Goal: Find specific page/section: Find specific page/section

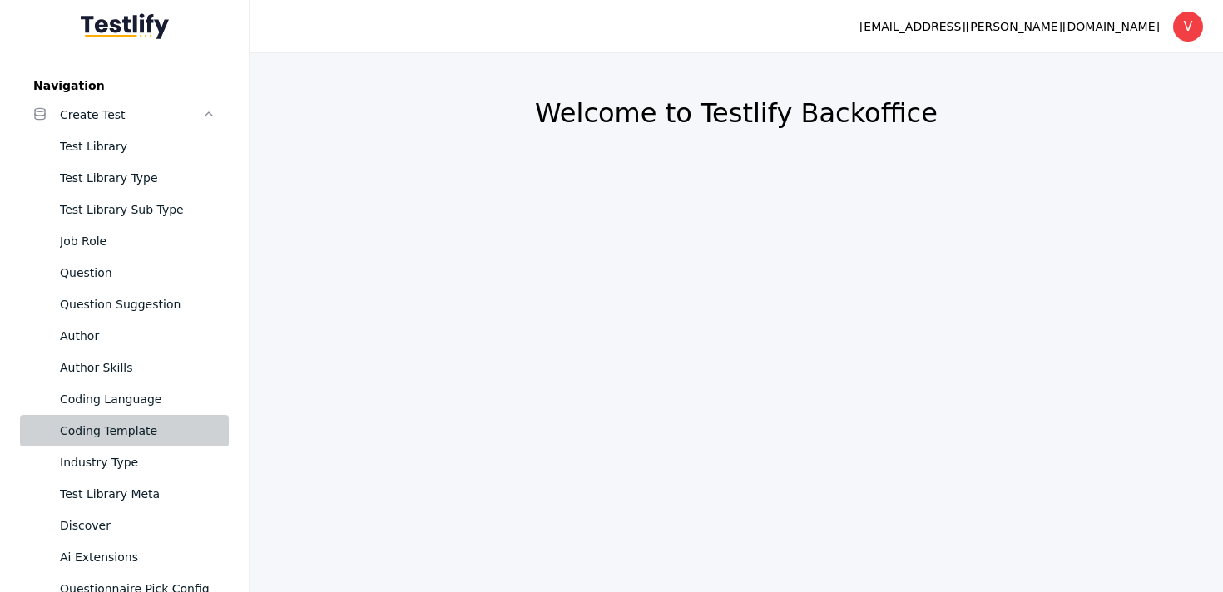
scroll to position [1638, 0]
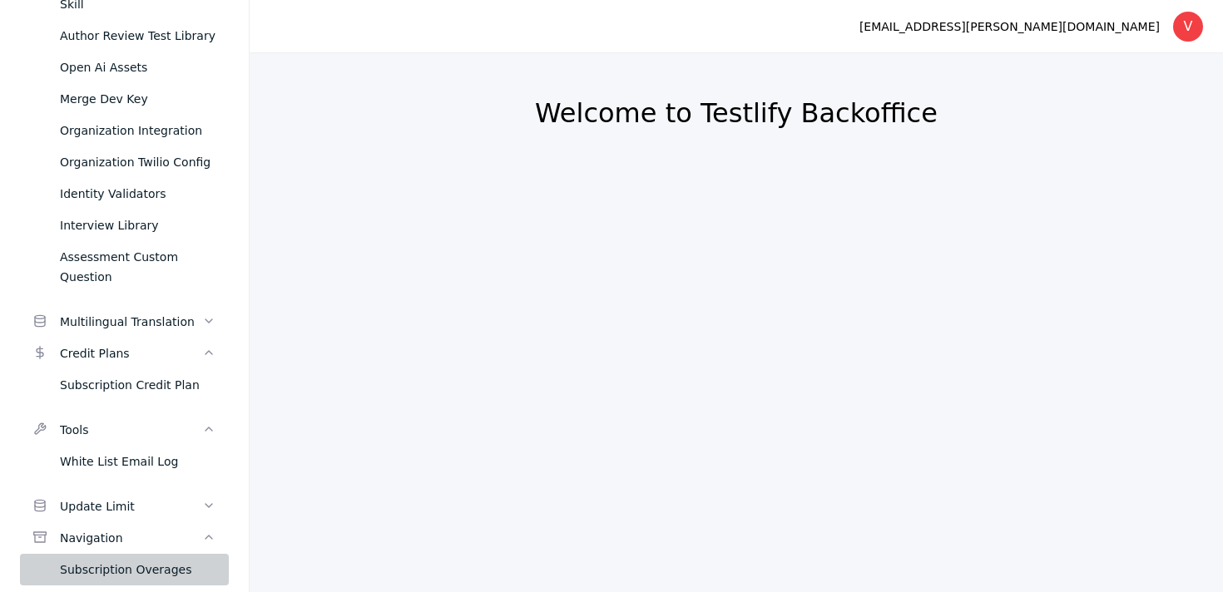
click at [110, 560] on div "Subscription Overages" at bounding box center [138, 570] width 156 height 20
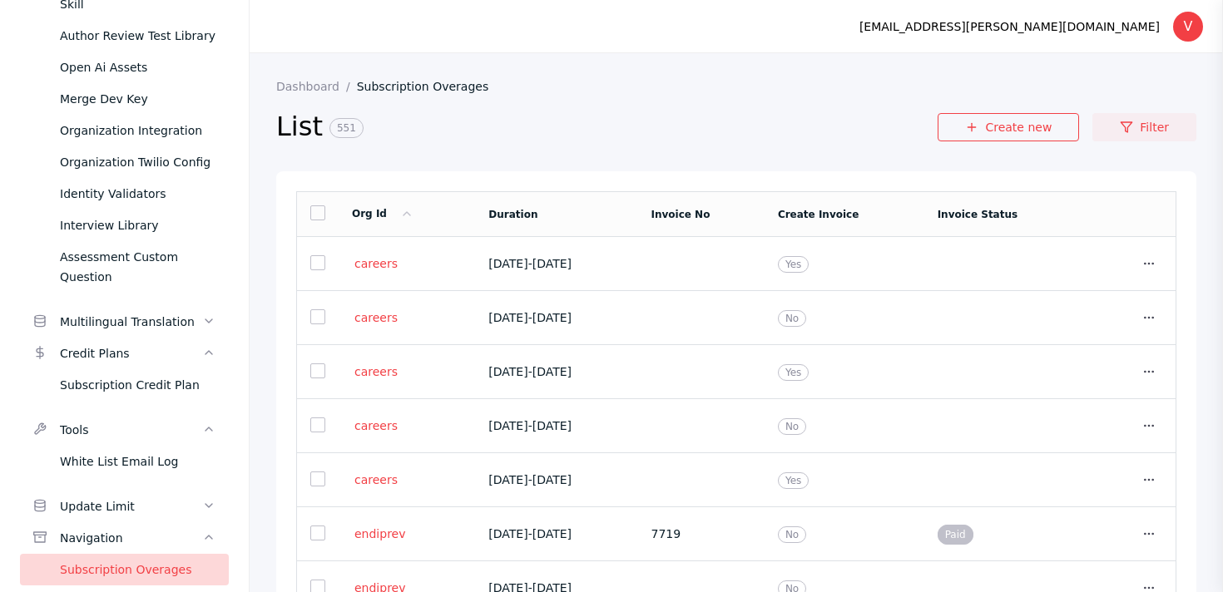
click at [1146, 126] on link "Filter" at bounding box center [1144, 127] width 104 height 28
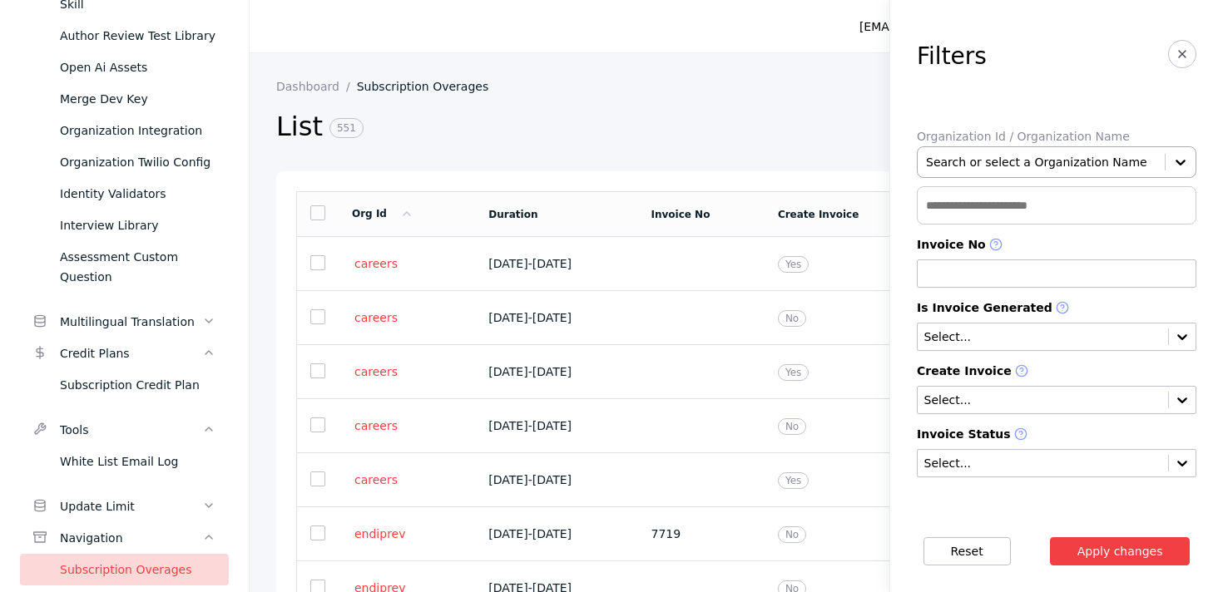
click at [957, 161] on div at bounding box center [1041, 162] width 230 height 17
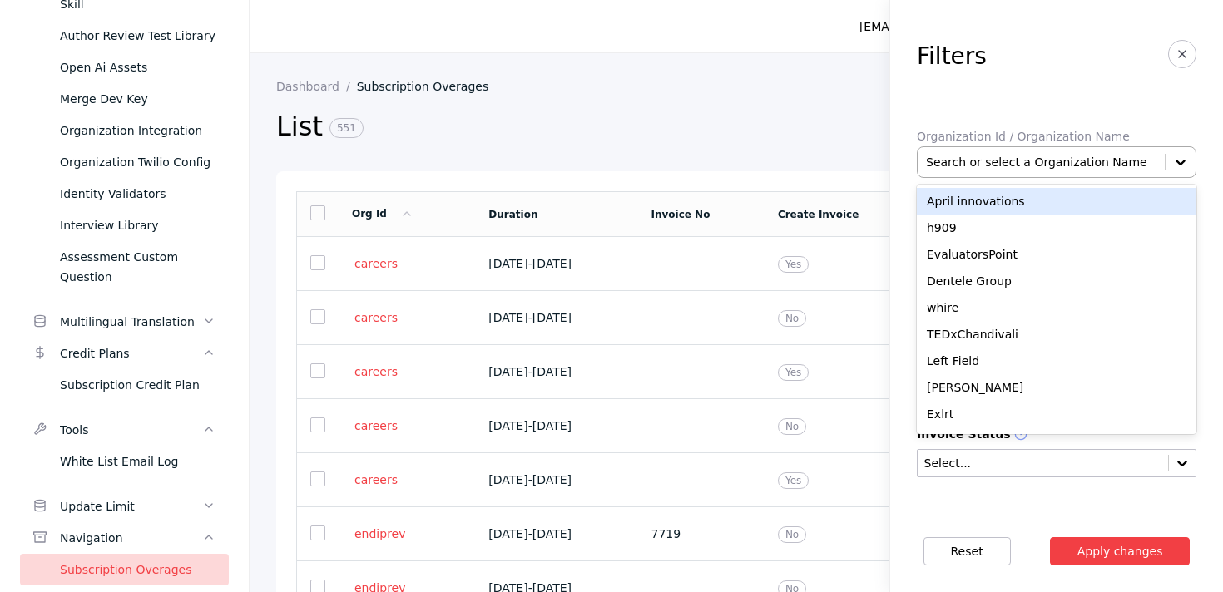
paste input "**********"
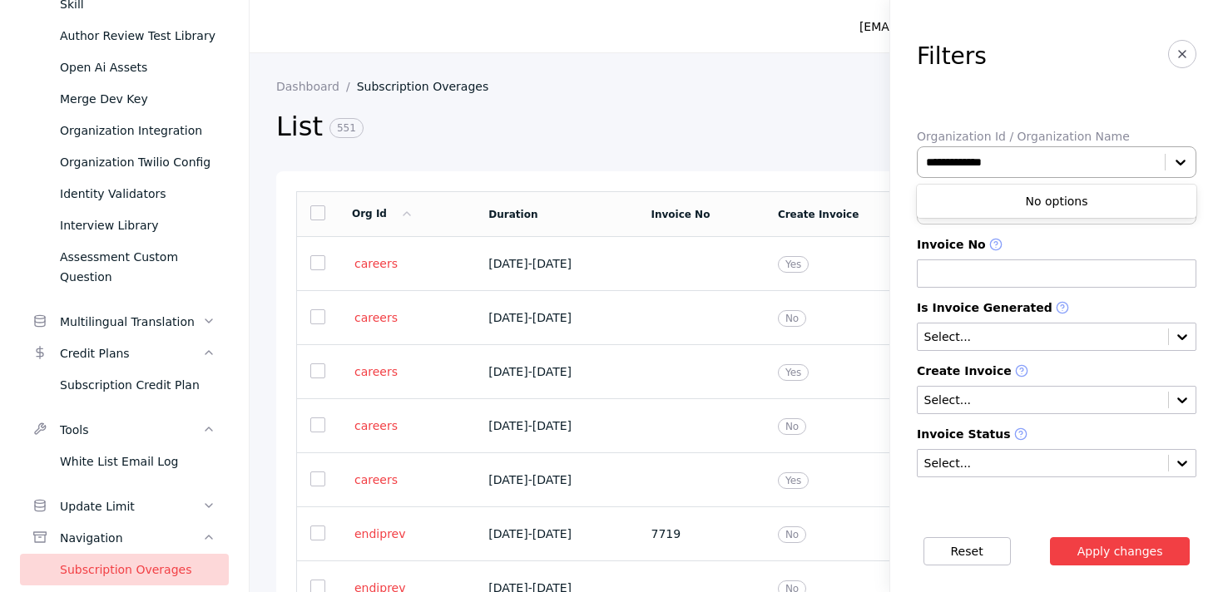
type input "**********"
click at [1050, 537] on button "Apply changes" at bounding box center [1120, 551] width 141 height 28
click at [1014, 206] on div "aprconsulting" at bounding box center [1057, 201] width 280 height 27
click at [1050, 537] on button "Apply changes" at bounding box center [1120, 551] width 141 height 28
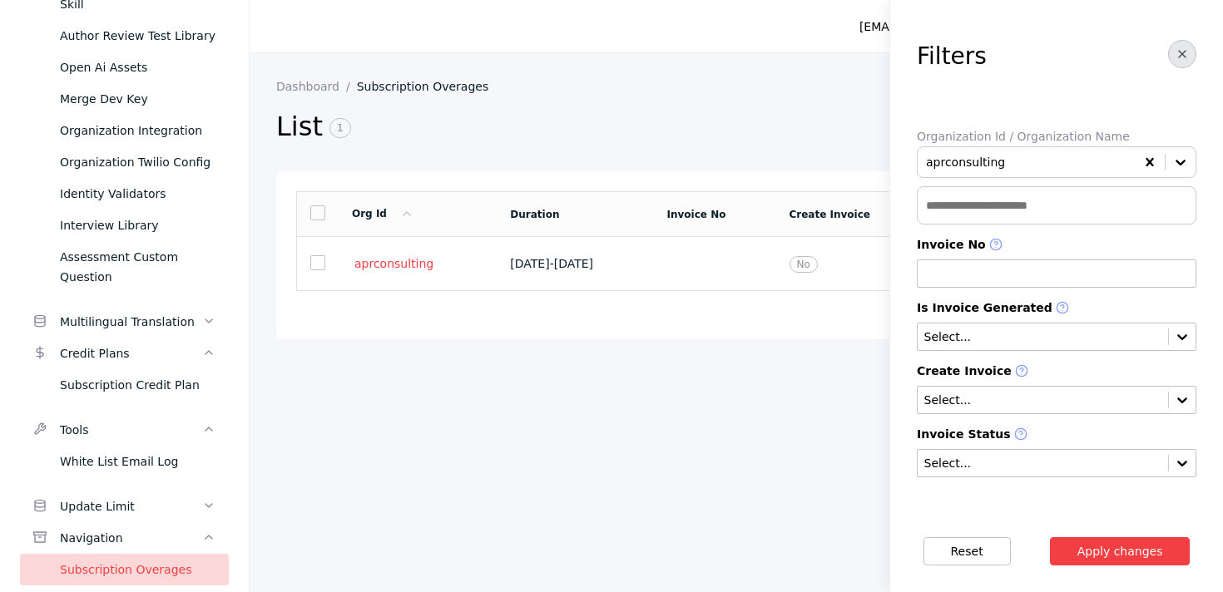
click at [1174, 52] on button "button" at bounding box center [1182, 54] width 28 height 28
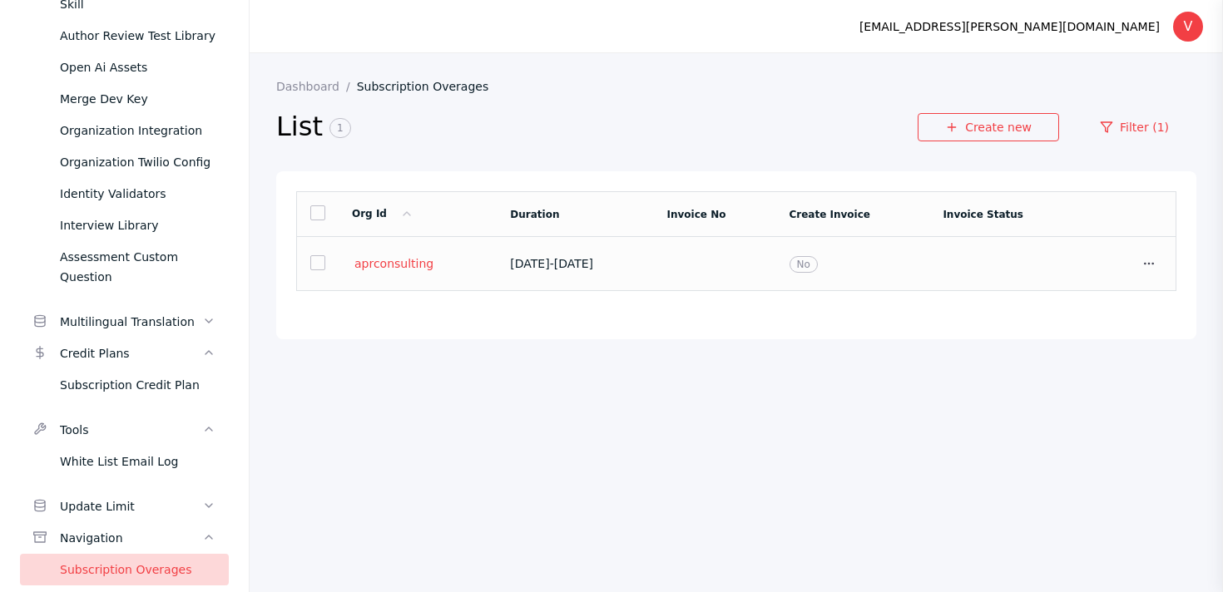
click at [776, 257] on td at bounding box center [715, 264] width 122 height 54
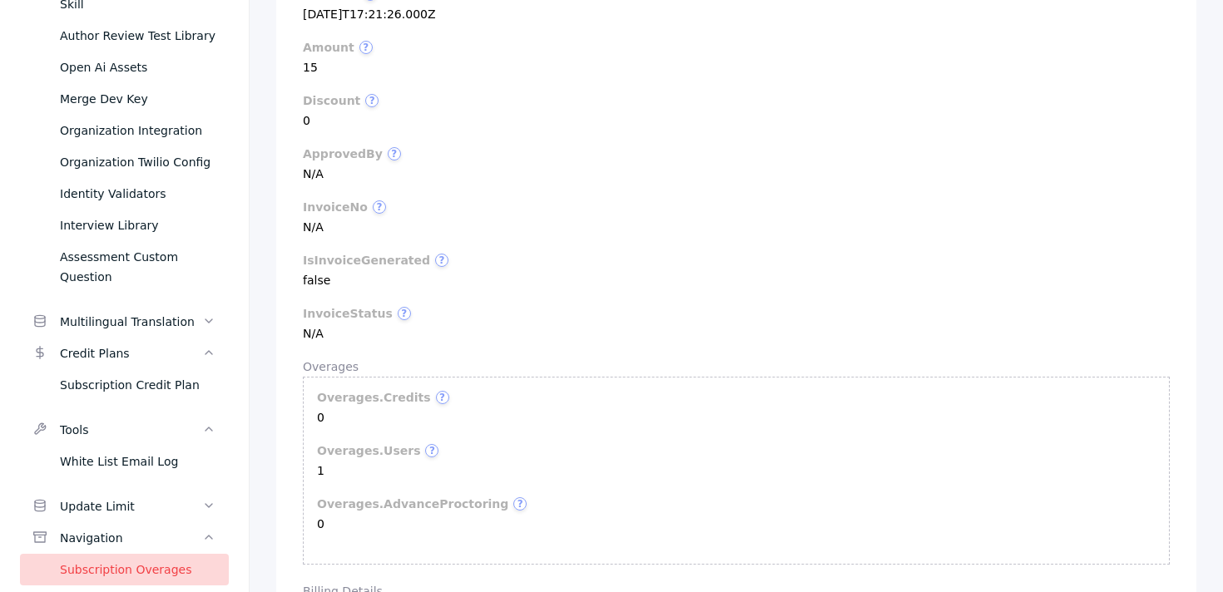
scroll to position [560, 0]
